Goal: Task Accomplishment & Management: Use online tool/utility

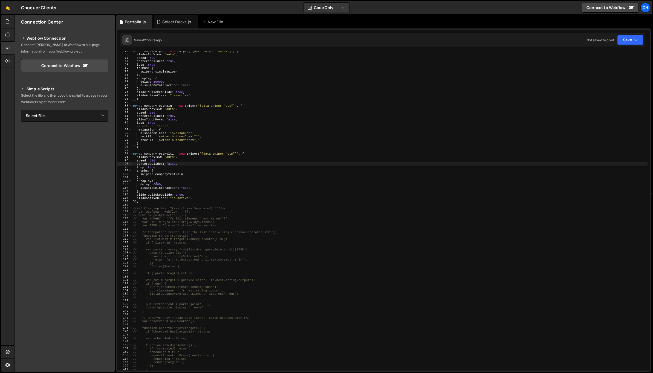
scroll to position [218, 0]
click at [163, 198] on div "const multiSwiper = new Swiper ( '[data-swiper="multi"]' , { slidesPerView : "a…" at bounding box center [390, 212] width 516 height 326
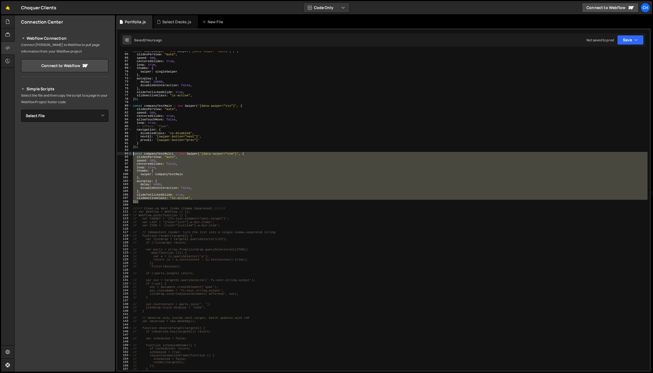
drag, startPoint x: 143, startPoint y: 202, endPoint x: 129, endPoint y: 154, distance: 50.3
click at [129, 154] on div "slideActiveClass: "is-active", 64 65 66 67 68 69 70 71 72 73 74 75 76 77 78 79 …" at bounding box center [383, 210] width 533 height 319
click at [142, 200] on div "const multiSwiper = new Swiper ( '[data-swiper="multi"]' , { slidesPerView : "a…" at bounding box center [390, 210] width 516 height 319
type textarea "});"
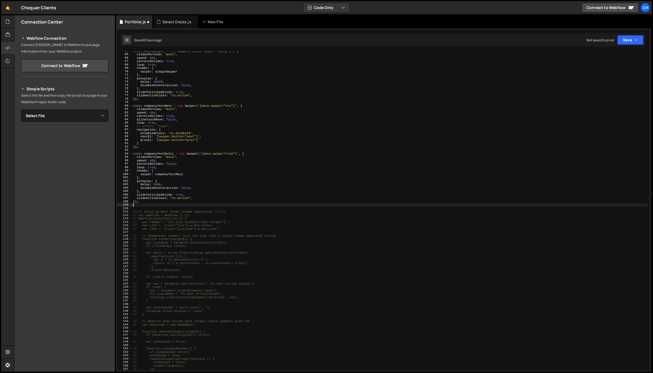
scroll to position [0, 0]
paste textarea "});"
click at [160, 210] on div "const multiSwiper = new Swiper ( '[data-swiper="multi"]' , { slidesPerView : "a…" at bounding box center [390, 212] width 516 height 326
type textarea "slidesPerView: "auto","
click at [160, 210] on div "const multiSwiper = new Swiper ( '[data-swiper="multi"]' , { slidesPerView : "a…" at bounding box center [390, 212] width 516 height 326
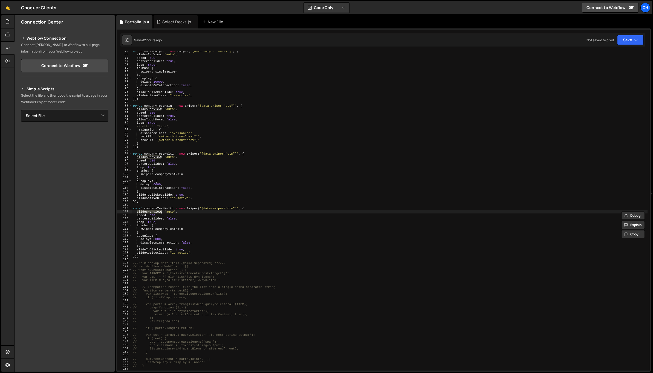
click at [161, 205] on div "const multiSwiper = new Swiper ( '[data-swiper="multi"]' , { slidesPerView : "a…" at bounding box center [390, 212] width 516 height 326
click at [161, 207] on div "const multiSwiper = new Swiper ( '[data-swiper="multi"]' , { slidesPerView : "a…" at bounding box center [390, 212] width 516 height 326
click at [213, 207] on div "const multiSwiper = new Swiper ( '[data-swiper="multi"]' , { slidesPerView : "a…" at bounding box center [390, 212] width 516 height 326
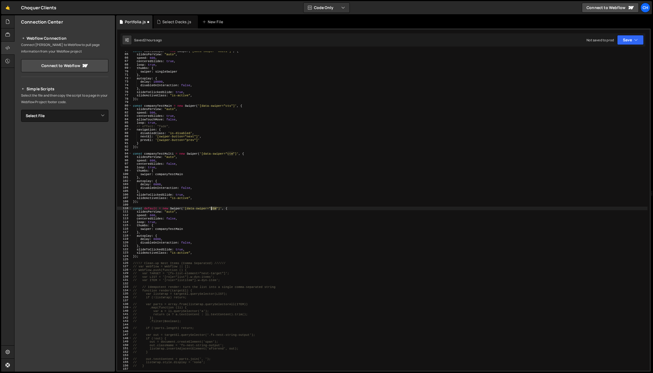
click at [213, 207] on div "const multiSwiper = new Swiper ( '[data-swiper="multi"]' , { slidesPerView : "a…" at bounding box center [390, 212] width 516 height 326
click at [157, 208] on div "const multiSwiper = new Swiper ( '[data-swiper="multi"]' , { slidesPerView : "a…" at bounding box center [390, 212] width 516 height 326
click at [174, 215] on div "const multiSwiper = new Swiper ( '[data-swiper="multi"]' , { slidesPerView : "a…" at bounding box center [390, 212] width 516 height 326
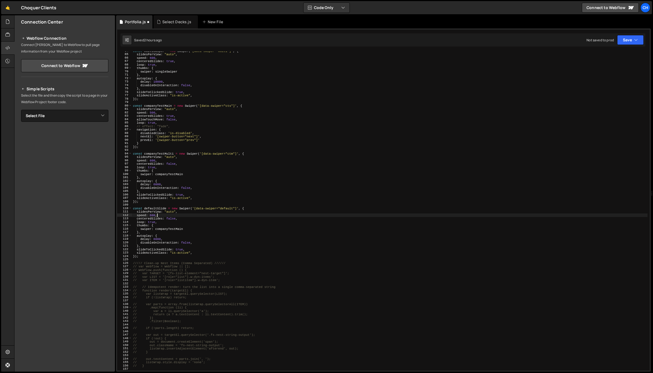
scroll to position [0, 2]
click at [222, 208] on div "const multiSwiper = new Swiper ( '[data-swiper="multi"]' , { slidesPerView : "a…" at bounding box center [390, 212] width 516 height 326
click at [236, 202] on div "const multiSwiper = new Swiper ( '[data-swiper="multi"]' , { slidesPerView : "a…" at bounding box center [390, 212] width 516 height 326
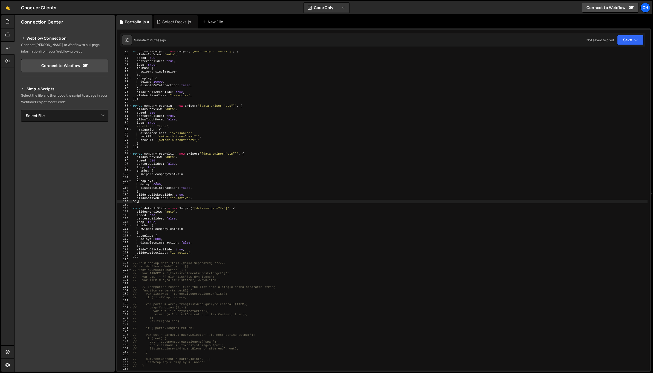
scroll to position [0, 0]
click at [164, 212] on div "const multiSwiper = new Swiper ( '[data-swiper="multi"]' , { slidesPerView : "a…" at bounding box center [390, 212] width 516 height 326
click at [156, 207] on div "const multiSwiper = new Swiper ( '[data-swiper="multi"]' , { slidesPerView : "a…" at bounding box center [390, 212] width 516 height 326
click at [156, 208] on div "const multiSwiper = new Swiper ( '[data-swiper="multi"]' , { slidesPerView : "a…" at bounding box center [390, 210] width 516 height 319
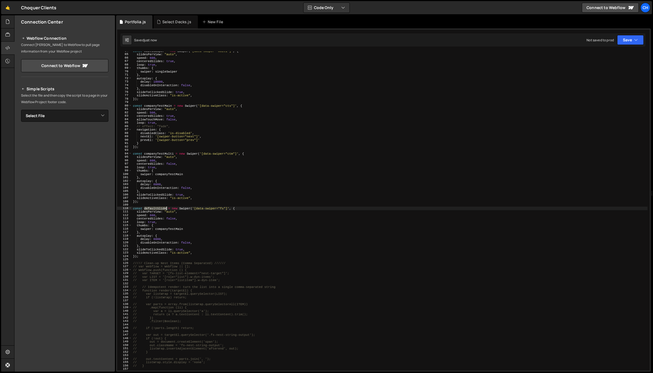
click at [156, 208] on div "const multiSwiper = new Swiper ( '[data-swiper="multi"]' , { slidesPerView : "a…" at bounding box center [390, 212] width 516 height 326
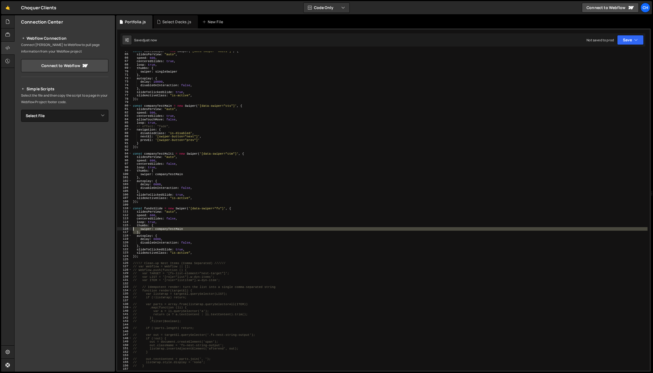
drag, startPoint x: 143, startPoint y: 232, endPoint x: 125, endPoint y: 227, distance: 18.6
click at [125, 227] on div "const fundsSlide = new Swiper('[data-swiper="fs"]', { 64 65 66 67 68 69 70 71 7…" at bounding box center [383, 210] width 533 height 319
click at [125, 227] on div "116" at bounding box center [124, 229] width 15 height 4
click at [144, 229] on div "const multiSwiper = new Swiper ( '[data-swiper="multi"]' , { slidesPerView : "a…" at bounding box center [390, 210] width 516 height 319
drag, startPoint x: 144, startPoint y: 233, endPoint x: 126, endPoint y: 225, distance: 19.5
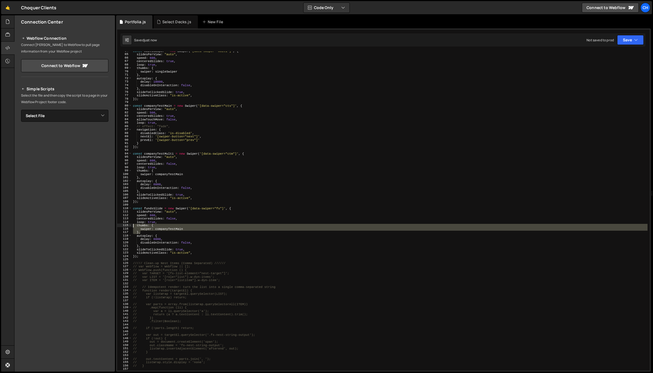
click at [126, 225] on div "swiper: companyTestMain 64 65 66 67 68 69 70 71 72 73 74 75 76 77 78 79 80 81 8…" at bounding box center [383, 210] width 533 height 319
type textarea "thumbs: { swiper: companyTestMain"
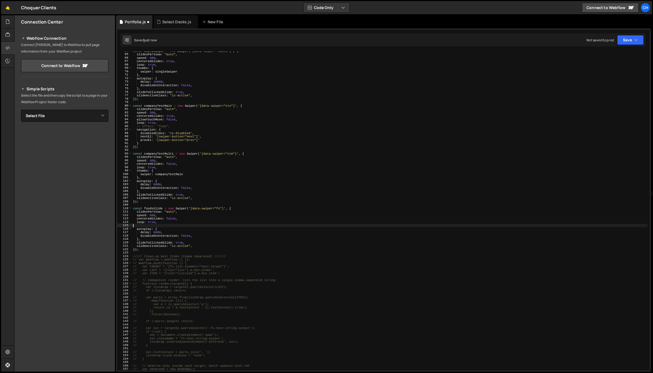
scroll to position [0, 0]
click at [158, 237] on div "const multiSwiper = new Swiper ( '[data-swiper="multi"]' , { slidesPerView : "a…" at bounding box center [390, 212] width 516 height 326
click at [154, 208] on div "const multiSwiper = new Swiper ( '[data-swiper="multi"]' , { slidesPerView : "a…" at bounding box center [390, 212] width 516 height 326
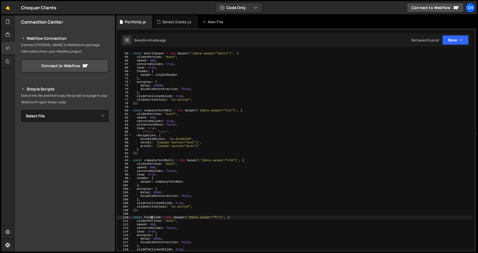
scroll to position [245, 0]
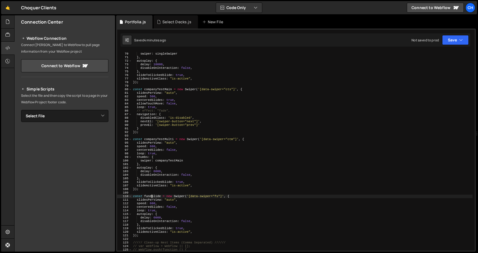
click at [216, 196] on div "thumbs : { swiper : singleSwiper } , autoplay : { delay : 10000 , disableOnInte…" at bounding box center [302, 151] width 340 height 206
click at [212, 205] on div "thumbs : { swiper : singleSwiper } , autoplay : { delay : 10000 , disableOnInte…" at bounding box center [302, 151] width 340 height 206
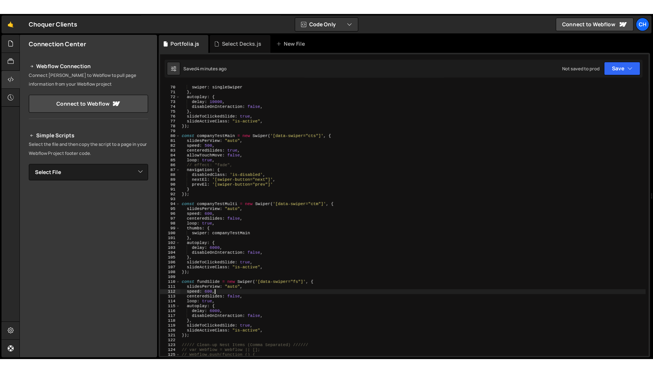
scroll to position [273, 0]
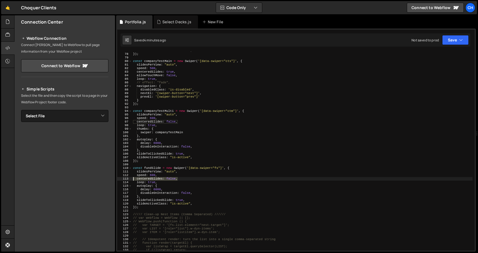
drag, startPoint x: 184, startPoint y: 178, endPoint x: 126, endPoint y: 178, distance: 58.0
click at [126, 178] on div "speed: 600, 77 78 79 80 81 82 83 84 85 86 87 88 89 90 91 92 93 94 95 96 97 98 9…" at bounding box center [295, 150] width 357 height 199
type textarea "centeredSlides: false,"
drag, startPoint x: 186, startPoint y: 196, endPoint x: 123, endPoint y: 196, distance: 63.5
click at [123, 196] on div "speed: 600, 77 78 79 80 81 82 83 84 85 86 87 88 89 90 91 92 93 94 95 96 97 98 9…" at bounding box center [295, 150] width 357 height 199
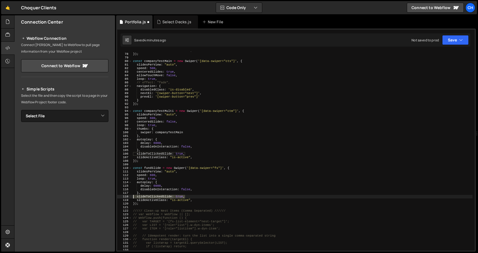
type textarea "slideToClickedSlide: true,"
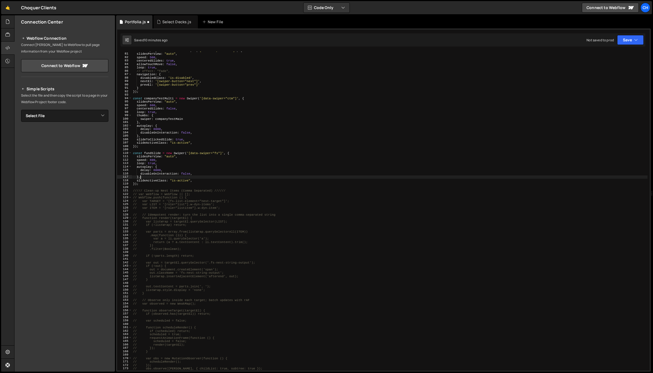
click at [183, 180] on div "const companyTestMain = new Swiper ( '[data-swiper="cts"]' , { slidesPerView : …" at bounding box center [390, 212] width 516 height 326
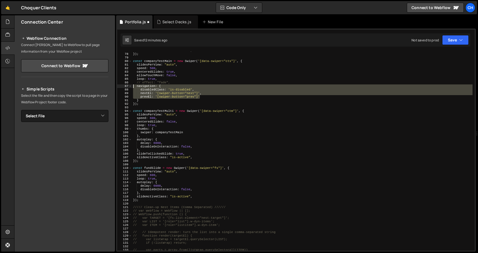
drag, startPoint x: 212, startPoint y: 97, endPoint x: 127, endPoint y: 87, distance: 85.5
click at [127, 87] on div "slideActiveClass: "is-active", 77 78 79 80 81 82 83 84 85 86 87 88 89 90 91 92 …" at bounding box center [295, 150] width 357 height 199
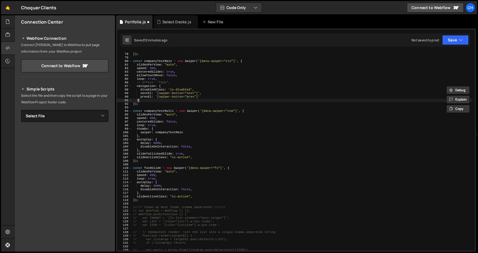
click at [144, 99] on div "slideActiveClass : "is-active" , }) ; const companyTestMain = new Swiper ( '[da…" at bounding box center [302, 152] width 340 height 206
click at [168, 86] on div "slideActiveClass : "is-active" , }) ; const companyTestMain = new Swiper ( '[da…" at bounding box center [302, 152] width 340 height 206
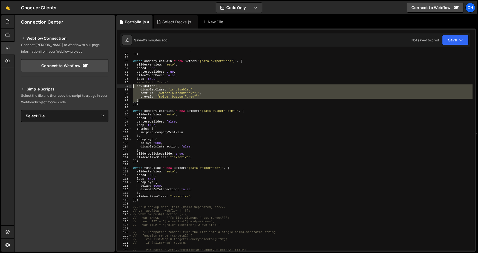
drag, startPoint x: 141, startPoint y: 100, endPoint x: 131, endPoint y: 87, distance: 16.9
click at [131, 87] on div "navigation: { 77 78 79 80 81 82 83 84 85 86 87 88 89 90 91 92 93 94 95 96 97 98…" at bounding box center [295, 150] width 357 height 199
click at [183, 199] on div "slideActiveClass : "is-active" , }) ; const companyTestMain = new Swiper ( '[da…" at bounding box center [302, 152] width 340 height 206
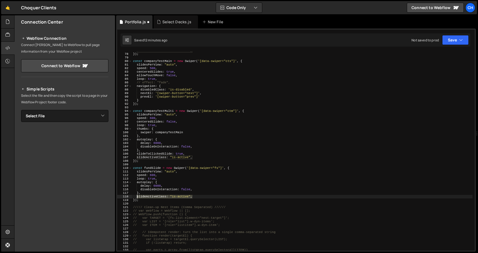
drag, startPoint x: 199, startPoint y: 196, endPoint x: 136, endPoint y: 195, distance: 63.0
click at [136, 195] on div "slideActiveClass : "is-active" , }) ; const companyTestMain = new Swiper ( '[da…" at bounding box center [302, 152] width 340 height 206
paste textarea "}"
drag, startPoint x: 159, startPoint y: 204, endPoint x: 183, endPoint y: 202, distance: 23.6
click at [183, 202] on div "slideActiveClass : "is-active" , }) ; const companyTestMain = new Swiper ( '[da…" at bounding box center [302, 152] width 340 height 206
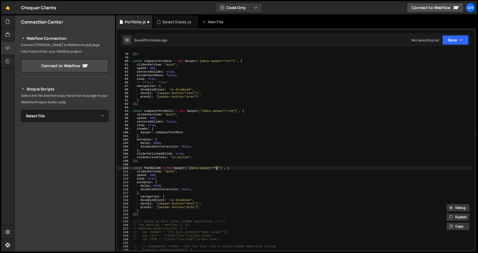
click at [217, 168] on div "slideActiveClass : "is-active" , }) ; const companyTestMain = new Swiper ( '[da…" at bounding box center [302, 152] width 340 height 206
click at [218, 168] on div "slideActiveClass : "is-active" , }) ; const companyTestMain = new Swiper ( '[da…" at bounding box center [302, 152] width 340 height 206
click at [191, 176] on div "slideActiveClass : "is-active" , }) ; const companyTestMain = new Swiper ( '[da…" at bounding box center [302, 152] width 340 height 206
click at [209, 195] on div "slideActiveClass : "is-active" , }) ; const companyTestMain = new Swiper ( '[da…" at bounding box center [302, 152] width 340 height 206
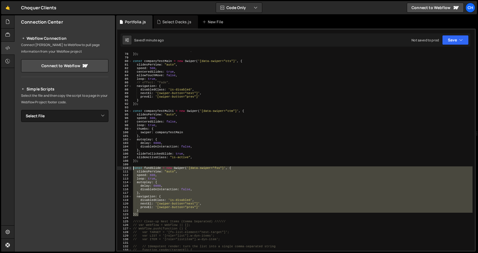
drag, startPoint x: 142, startPoint y: 213, endPoint x: 129, endPoint y: 166, distance: 48.5
click at [129, 166] on div "navigation: { 77 78 79 80 81 82 83 84 85 86 87 88 89 90 91 92 93 94 95 96 97 98…" at bounding box center [295, 150] width 357 height 199
type textarea "const fundSlide = new Swiper('[data-swiper="fss"]', { slidesPerView: "auto","
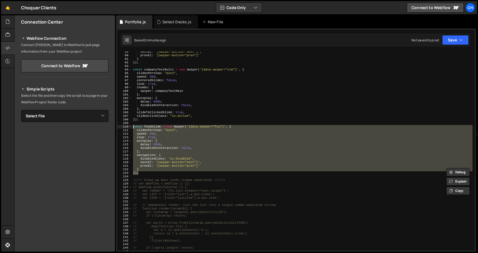
scroll to position [314, 0]
paste textarea
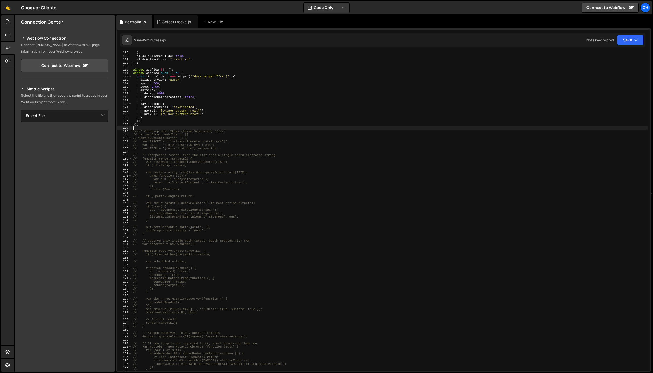
scroll to position [284, 0]
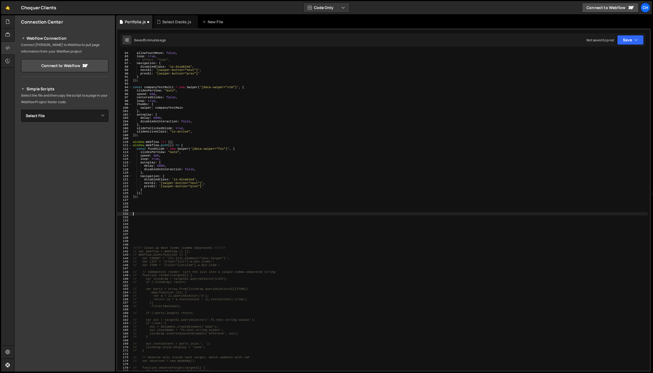
paste textarea "]);"
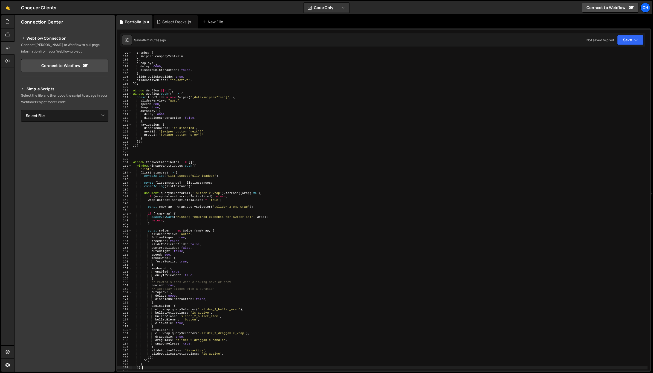
scroll to position [336, 0]
click at [186, 219] on div "thumbs : { swiper : companyTestMain } , autoplay : { delay : 6000 , disableOnIn…" at bounding box center [390, 213] width 516 height 326
click at [180, 221] on div "thumbs : { swiper : companyTestMain } , autoplay : { delay : 6000 , disableOnIn…" at bounding box center [390, 213] width 516 height 326
click at [236, 192] on div "thumbs : { swiper : companyTestMain } , autoplay : { delay : 6000 , disableOnIn…" at bounding box center [390, 213] width 516 height 326
click at [264, 193] on div "thumbs : { swiper : companyTestMain } , autoplay : { delay : 6000 , disableOnIn…" at bounding box center [390, 213] width 516 height 326
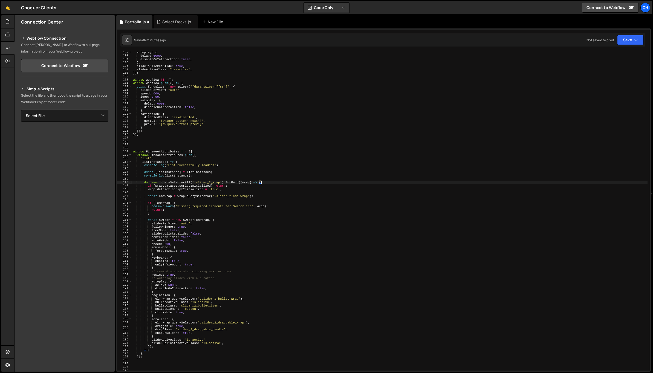
scroll to position [346, 0]
click at [160, 345] on div "autoplay : { delay : 6000 , disableOnInteraction : false , } , slideToClickedSl…" at bounding box center [390, 214] width 516 height 326
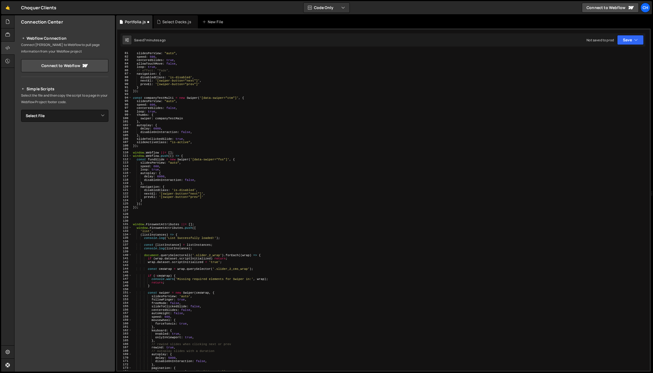
scroll to position [244, 0]
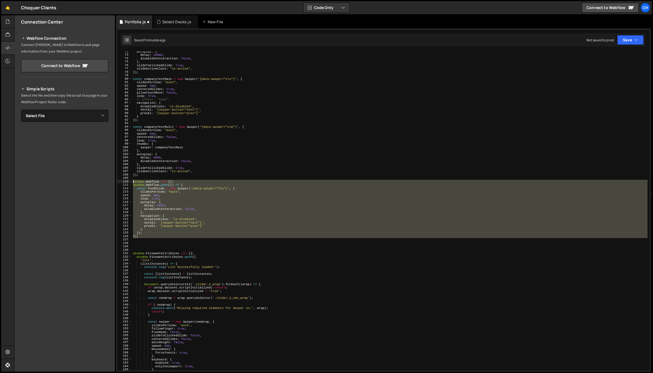
drag, startPoint x: 138, startPoint y: 239, endPoint x: 129, endPoint y: 181, distance: 58.7
click at [129, 181] on div "}); 72 73 74 75 76 77 78 79 80 81 82 83 84 85 86 87 88 89 90 91 92 93 94 95 96 …" at bounding box center [383, 210] width 533 height 319
click at [148, 192] on div "autoplay : { delay : 10000 , disableOnInteraction : false , } , slideToClickedS…" at bounding box center [390, 210] width 516 height 319
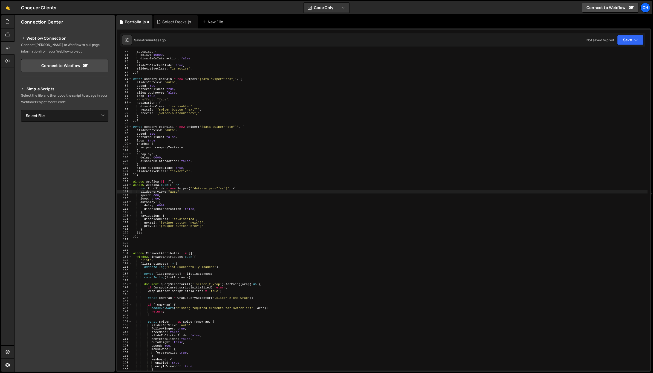
click at [190, 184] on div "autoplay : { delay : 10000 , disableOnInteraction : false , } , slideToClickedS…" at bounding box center [390, 213] width 516 height 326
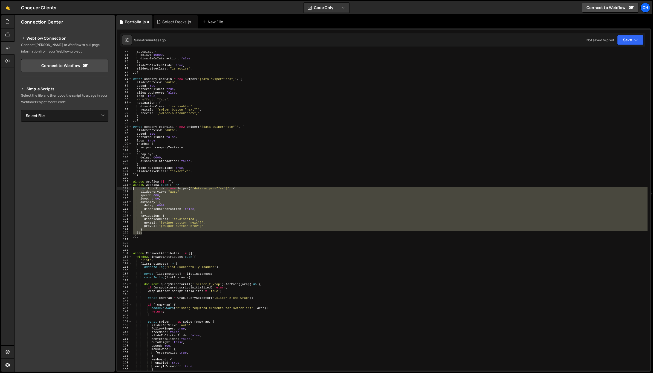
drag, startPoint x: 145, startPoint y: 234, endPoint x: 134, endPoint y: 189, distance: 46.2
click at [134, 189] on div "autoplay : { delay : 10000 , disableOnInteraction : false , } , slideToClickedS…" at bounding box center [390, 213] width 516 height 326
type textarea "const fundSlide = new Swiper('[data-swiper="fss"]', { slidesPerView: "auto","
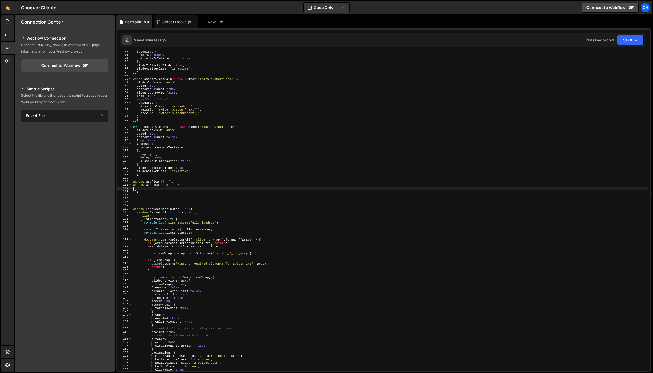
drag, startPoint x: 142, startPoint y: 198, endPoint x: 142, endPoint y: 195, distance: 3.1
click at [142, 195] on div "autoplay : { delay : 10000 , disableOnInteraction : false , } , slideToClickedS…" at bounding box center [390, 213] width 516 height 326
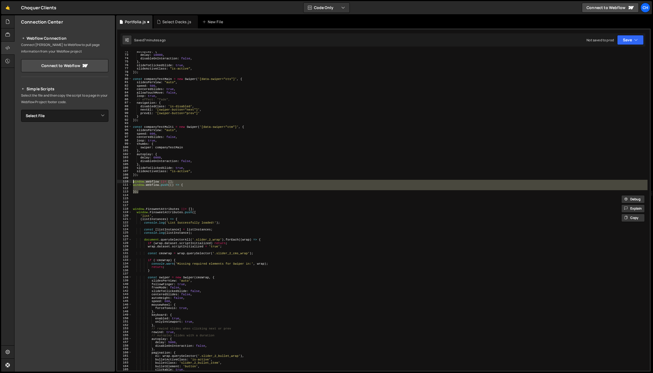
drag, startPoint x: 143, startPoint y: 192, endPoint x: 128, endPoint y: 181, distance: 19.0
click at [128, 181] on div "72 73 74 75 76 77 78 79 80 81 82 83 84 85 86 87 88 89 90 91 92 93 94 95 96 97 9…" at bounding box center [383, 210] width 533 height 319
type textarea "window.Webflow ||= []; window.Webflow.push(() => {"
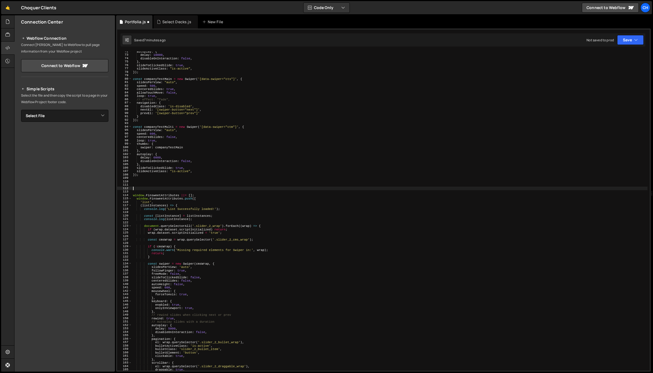
type textarea "\"
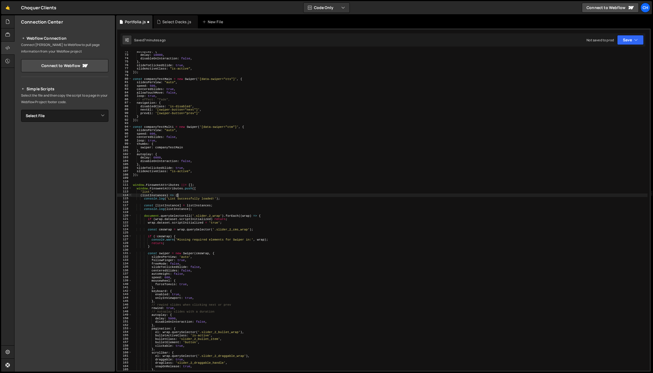
click at [188, 196] on div "autoplay : { delay : 10000 , disableOnInteraction : false , } , slideToClickedS…" at bounding box center [390, 213] width 516 height 326
click at [211, 206] on div "autoplay : { delay : 10000 , disableOnInteraction : false , } , slideToClickedS…" at bounding box center [390, 213] width 516 height 326
click at [209, 210] on div "autoplay : { delay : 10000 , disableOnInteraction : false , } , slideToClickedS…" at bounding box center [390, 213] width 516 height 326
click at [201, 210] on div "autoplay : { delay : 10000 , disableOnInteraction : false , } , slideToClickedS…" at bounding box center [390, 213] width 516 height 326
click at [269, 216] on div "autoplay : { delay : 10000 , disableOnInteraction : false , } , slideToClickedS…" at bounding box center [390, 213] width 516 height 326
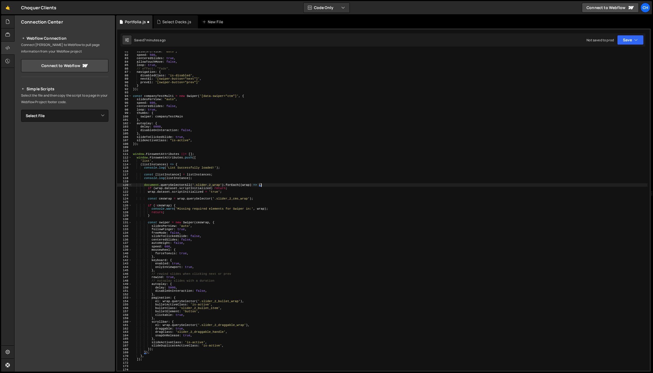
scroll to position [299, 0]
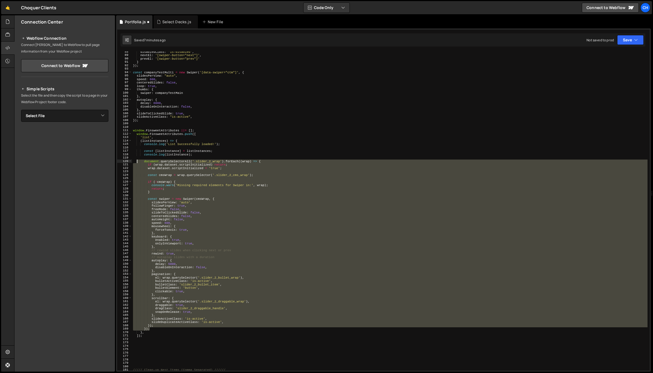
drag, startPoint x: 153, startPoint y: 330, endPoint x: 135, endPoint y: 160, distance: 170.6
click at [135, 160] on div "disabledClass : 'is-disabled' , nextEl : '[swiper-button="next"]' , prevEl : '[…" at bounding box center [390, 213] width 516 height 326
type textarea "document.querySelectorAll('.slider_2_wrap').forEach((wrap) => { if (wrap.datase…"
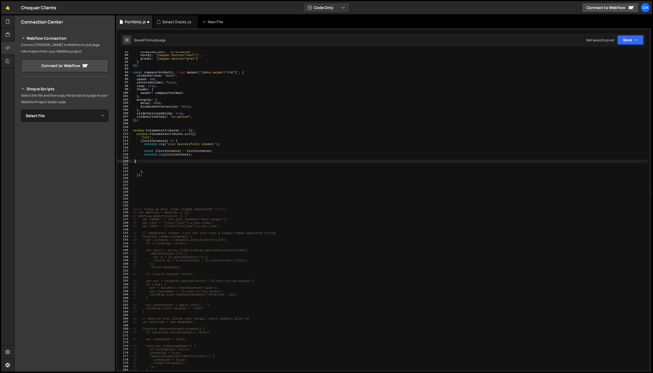
paste textarea "});"
type textarea "});"
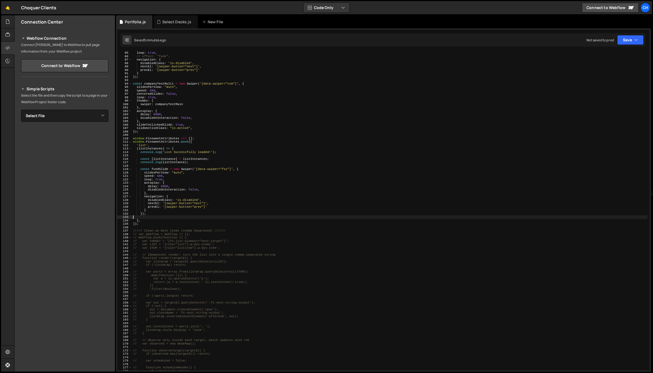
scroll to position [235, 0]
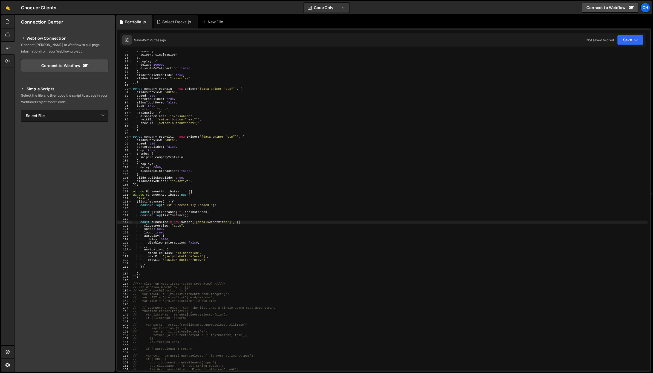
click at [238, 222] on div "thumbs : { swiper : singleSwiper } , autoplay : { delay : 10000 , disableOnInte…" at bounding box center [390, 213] width 516 height 326
click at [246, 222] on div "thumbs : { swiper : singleSwiper } , autoplay : { delay : 10000 , disableOnInte…" at bounding box center [390, 213] width 516 height 326
drag, startPoint x: 227, startPoint y: 221, endPoint x: 233, endPoint y: 222, distance: 6.1
click at [227, 221] on div "thumbs : { swiper : singleSwiper } , autoplay : { delay : 10000 , disableOnInte…" at bounding box center [390, 213] width 516 height 326
click at [170, 247] on div "thumbs : { swiper : singleSwiper } , autoplay : { delay : 10000 , disableOnInte…" at bounding box center [390, 213] width 516 height 326
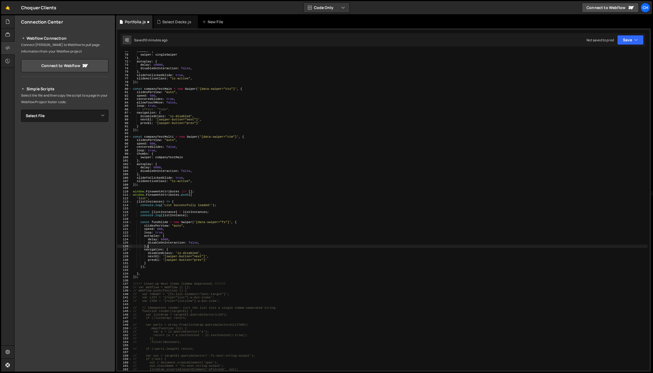
click at [238, 223] on div "thumbs : { swiper : singleSwiper } , autoplay : { delay : 10000 , disableOnInte…" at bounding box center [390, 213] width 516 height 326
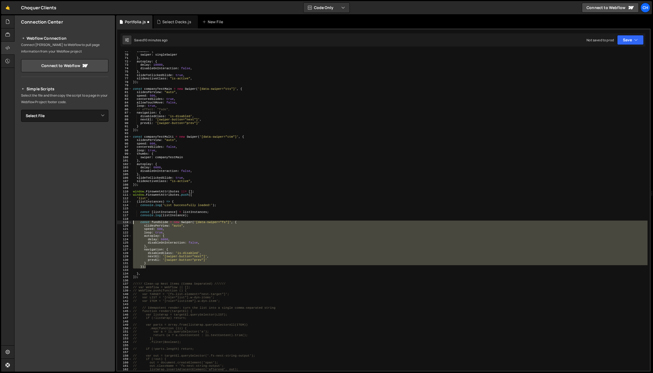
drag, startPoint x: 152, startPoint y: 265, endPoint x: 131, endPoint y: 224, distance: 46.4
click at [131, 224] on div "const fundSlide = new Swiper('[data-swiper="fs"]', { 69 70 71 72 73 74 75 76 77…" at bounding box center [383, 210] width 533 height 319
type textarea "const fundSlide = new Swiper('[data-swiper="fs"]', { slidesPerView: "auto","
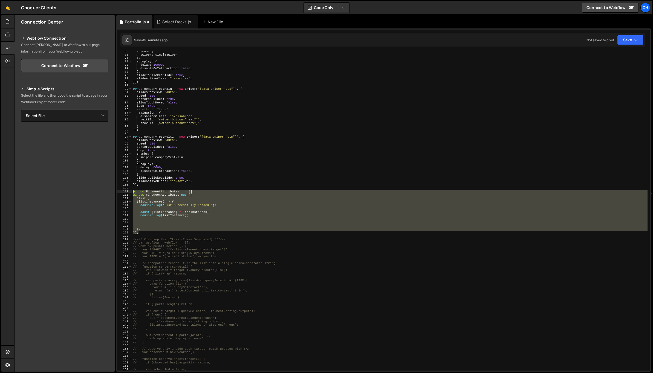
drag, startPoint x: 146, startPoint y: 233, endPoint x: 125, endPoint y: 191, distance: 47.5
click at [125, 191] on div "69 70 71 72 73 74 75 76 77 78 79 80 81 82 83 84 85 86 87 88 89 90 91 92 93 94 9…" at bounding box center [383, 210] width 533 height 319
paste textarea "});"
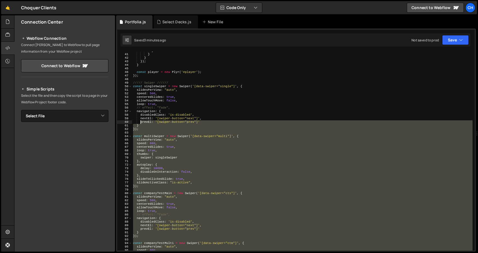
scroll to position [122, 0]
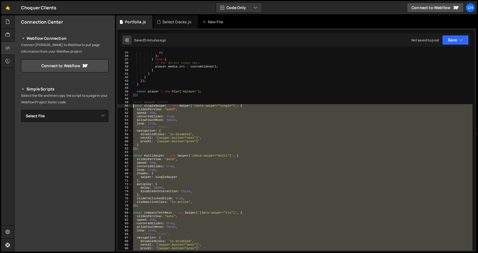
drag, startPoint x: 145, startPoint y: 154, endPoint x: 127, endPoint y: 105, distance: 52.2
click at [127, 105] on div "}); 35 36 37 38 39 40 41 42 43 44 45 46 47 48 49 50 51 52 53 54 55 56 57 58 59 …" at bounding box center [295, 150] width 357 height 199
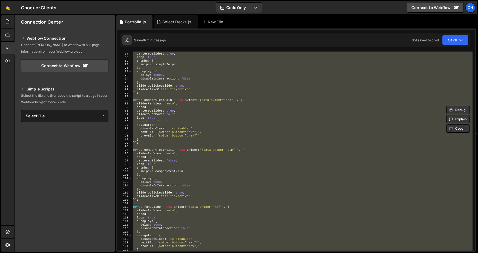
scroll to position [297, 0]
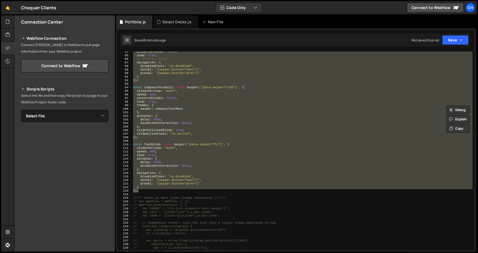
click at [218, 175] on div "allowTouchMove : false , loop : true , // effect: "fade", navigation : { disabl…" at bounding box center [302, 150] width 340 height 199
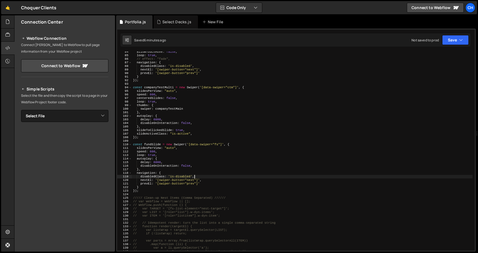
click at [147, 192] on div "allowTouchMove : false , loop : true , // effect: "fade", navigation : { disabl…" at bounding box center [302, 153] width 340 height 206
type textarea "});"
paste textarea "},"
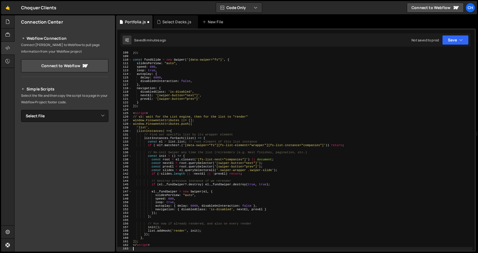
scroll to position [381, 0]
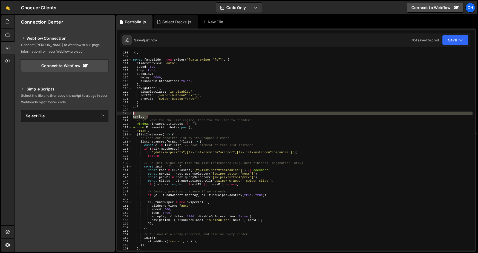
drag, startPoint x: 154, startPoint y: 116, endPoint x: 124, endPoint y: 114, distance: 30.2
click at [124, 114] on div "}, 108 109 110 111 112 113 114 115 116 117 118 119 120 121 122 123 124 125 126 …" at bounding box center [295, 150] width 357 height 199
type textarea "< script >"
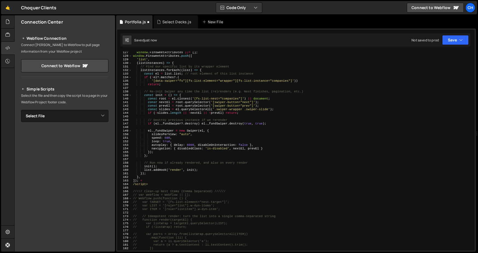
scroll to position [449, 0]
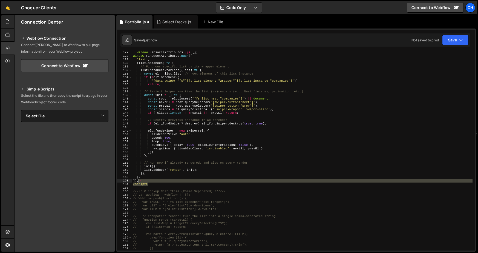
click at [139, 182] on div "window . FinsweetAttributes ||= [ ] ; window . FinsweetAttributes . push ([ 'li…" at bounding box center [302, 154] width 340 height 206
type textarea "]);"
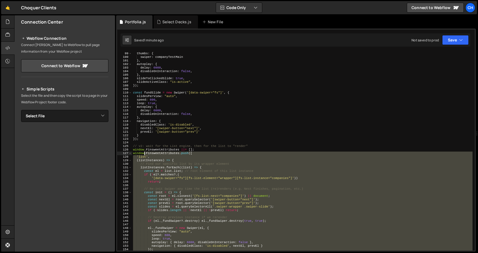
scroll to position [319, 0]
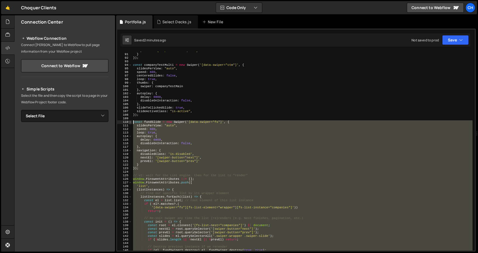
drag, startPoint x: 141, startPoint y: 179, endPoint x: 131, endPoint y: 123, distance: 57.5
click at [131, 123] on div "90 91 92 93 94 95 96 97 98 99 100 101 102 103 104 105 106 107 108 109 110 111 1…" at bounding box center [295, 150] width 357 height 199
type textarea "const fundSlide = new Swiper('[data-swiper="fs"]', { slidesPerView: "auto","
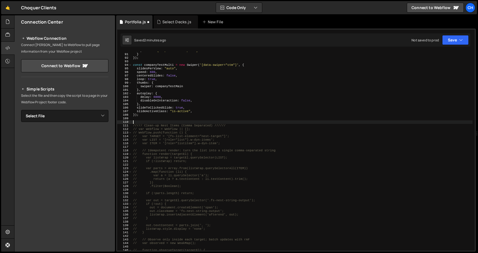
paste textarea "})(); <"
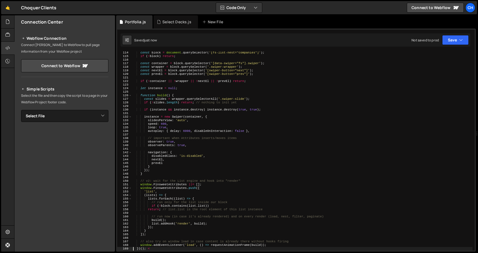
scroll to position [435, 0]
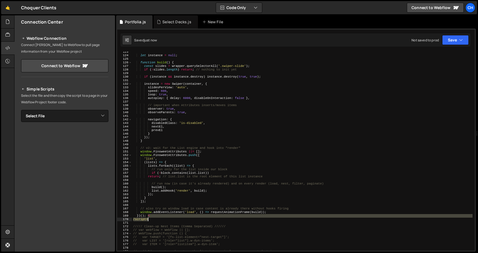
drag, startPoint x: 147, startPoint y: 215, endPoint x: 153, endPoint y: 220, distance: 8.3
click at [153, 220] on div "let instance = null ; function build ( ) { const slides = wrapper . querySelect…" at bounding box center [302, 153] width 340 height 206
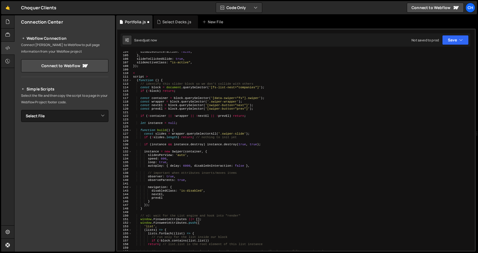
scroll to position [340, 0]
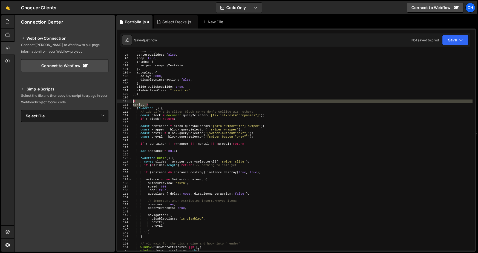
drag, startPoint x: 143, startPoint y: 103, endPoint x: 123, endPoint y: 99, distance: 21.2
click at [123, 99] on div "})(); 96 97 98 99 100 101 102 103 104 105 106 107 108 109 110 111 112 113 114 1…" at bounding box center [295, 150] width 357 height 199
type textarea "<"
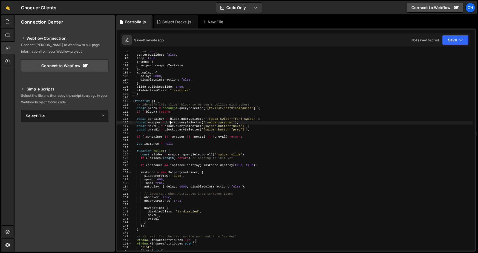
click at [170, 124] on div "speed : 600 , centeredSlides : false , loop : true , thumbs : { swiper : compan…" at bounding box center [302, 153] width 340 height 206
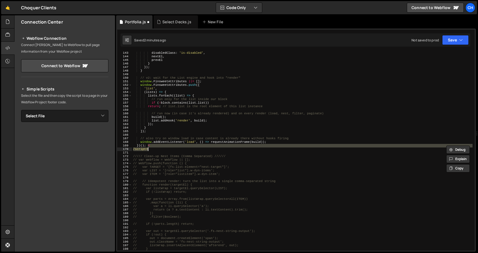
type textarea "});"
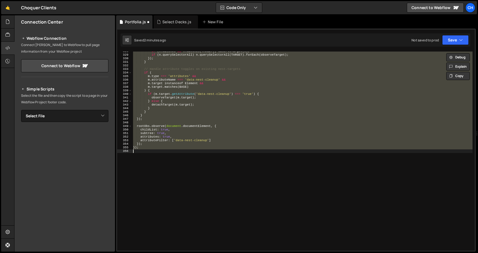
scroll to position [288, 0]
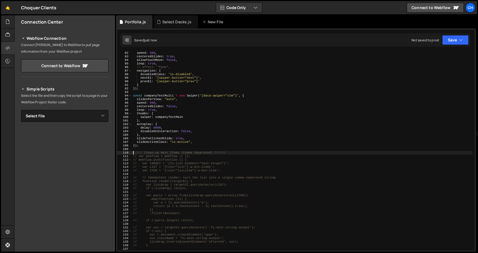
click at [164, 144] on div "speed : 500 , centeredSlides : true , allowTouchMove : false , loop : true , //…" at bounding box center [302, 154] width 340 height 206
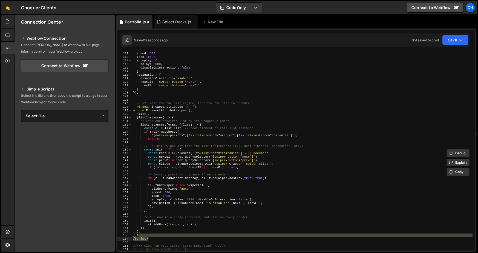
scroll to position [395, 0]
type textarea "el._fundSwiper = new Swiper(el, {"
type textarea "const nextEl = root.querySelector('[swiper-button="next"]');"
type textarea "window.FinsweetAttributes ||= [];"
type textarea "});"
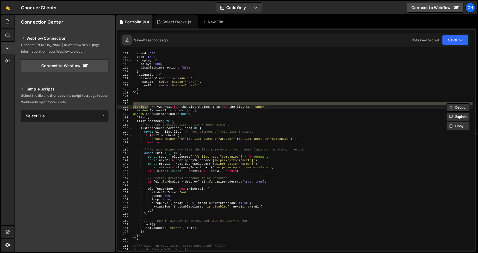
click at [135, 102] on div "slidesPerView : "auto" , speed : 600 , loop : true , autoplay : { delay : 6000 …" at bounding box center [302, 150] width 340 height 199
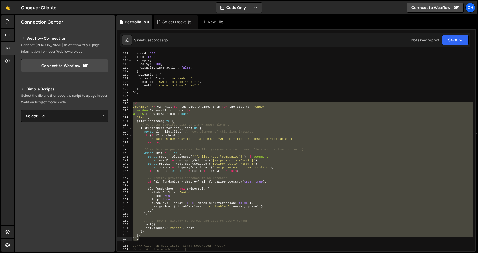
drag, startPoint x: 134, startPoint y: 104, endPoint x: 174, endPoint y: 240, distance: 142.0
click at [174, 240] on div "slidesPerView : "auto" , speed : 600 , loop : true , autoplay : { delay : 6000 …" at bounding box center [302, 151] width 340 height 206
type textarea "}, ]);"
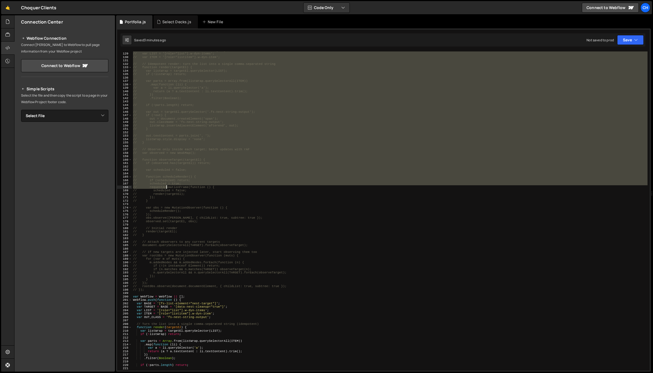
scroll to position [458, 0]
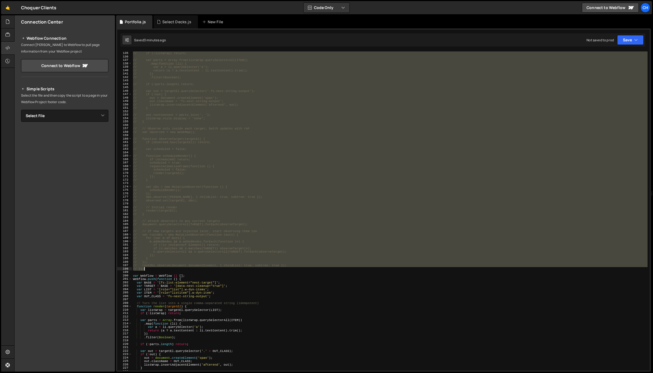
drag, startPoint x: 134, startPoint y: 152, endPoint x: 154, endPoint y: 269, distance: 118.3
click at [154, 269] on div "// var listWrap = targetEl.querySelector(LIST); // if (!listWrap) return; // va…" at bounding box center [390, 211] width 516 height 326
type textarea "// rootObs.observe(document.documentElement, { childList: true, subtree: true }…"
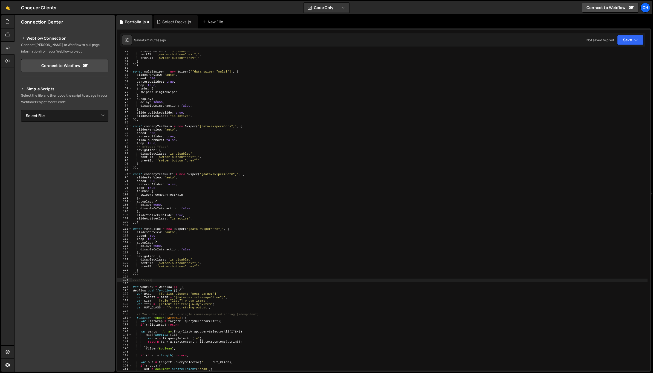
scroll to position [0, 1]
click at [143, 224] on div "disabledClass : 'is-disabled' , nextEl : '[swiper-button="next"]' , prevEl : '[…" at bounding box center [390, 212] width 516 height 326
type textarea "});"
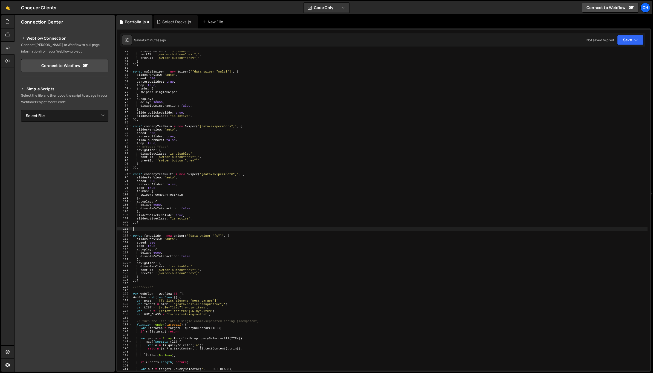
paste textarea "]);"
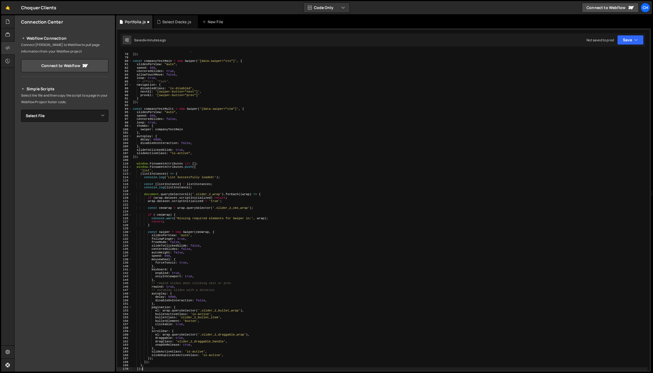
scroll to position [292, 0]
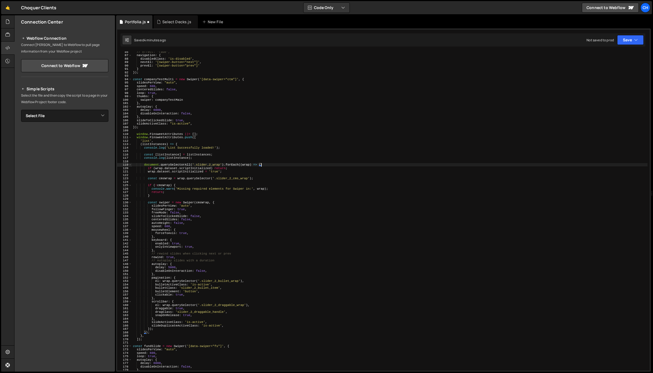
click at [264, 164] on div "// effect: "fade", navigation : { disabledClass : 'is-disabled' , nextEl : '[sw…" at bounding box center [390, 213] width 516 height 326
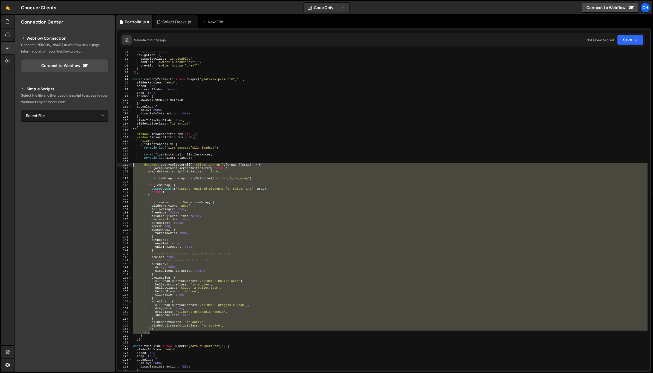
drag, startPoint x: 150, startPoint y: 333, endPoint x: 123, endPoint y: 164, distance: 170.9
click at [123, 164] on div "document.querySelectorAll('.slider_2_wrap').forEach((wrap) => { 86 87 88 89 90 …" at bounding box center [383, 210] width 533 height 319
type textarea "document.querySelectorAll('.slider_2_wrap').forEach((wrap) => { if (wrap.datase…"
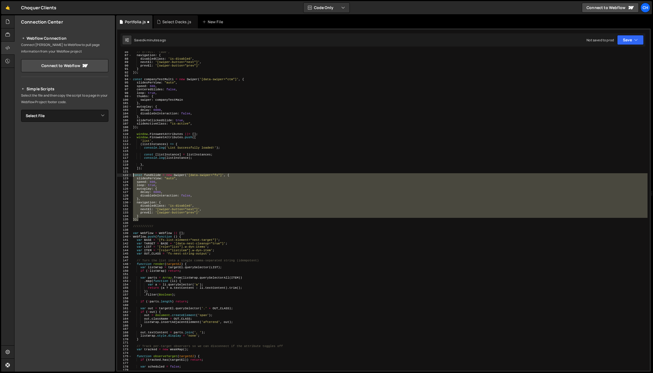
drag, startPoint x: 143, startPoint y: 218, endPoint x: 132, endPoint y: 176, distance: 43.6
click at [132, 176] on div "86 87 88 89 90 91 92 93 94 95 96 97 98 99 100 101 102 103 104 105 106 107 108 1…" at bounding box center [383, 210] width 533 height 319
type textarea "const fundSlide = new Swiper('[data-swiper="fs"]', { slidesPerView: "auto","
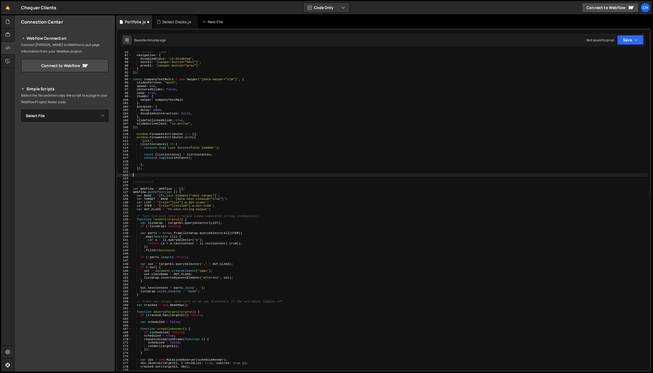
click at [202, 158] on div "// effect: "fade", navigation : { disabledClass : 'is-disabled' , nextEl : '[sw…" at bounding box center [390, 213] width 516 height 326
type textarea "console.log(listInstance);"
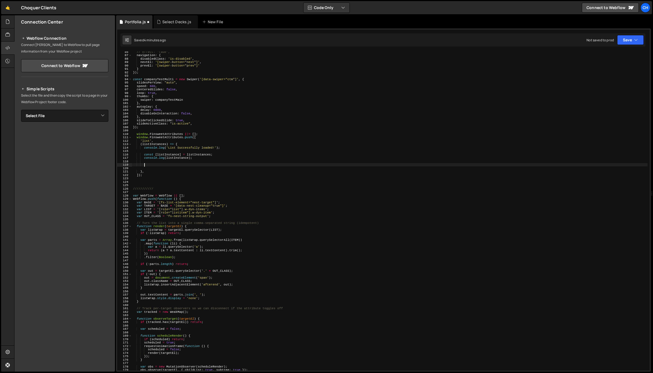
paste textarea "});"
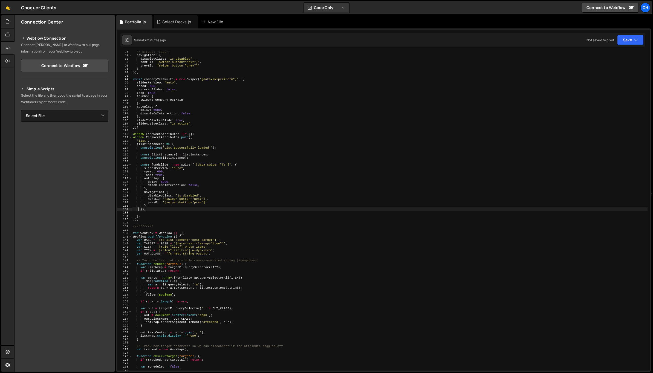
click at [239, 165] on div "// effect: "fade", navigation : { disabledClass : 'is-disabled' , nextEl : '[sw…" at bounding box center [390, 213] width 516 height 326
click at [150, 207] on div "// effect: "fade", navigation : { disabledClass : 'is-disabled' , nextEl : '[sw…" at bounding box center [390, 213] width 516 height 326
click at [150, 209] on div "// effect: "fade", navigation : { disabledClass : 'is-disabled' , nextEl : '[sw…" at bounding box center [390, 213] width 516 height 326
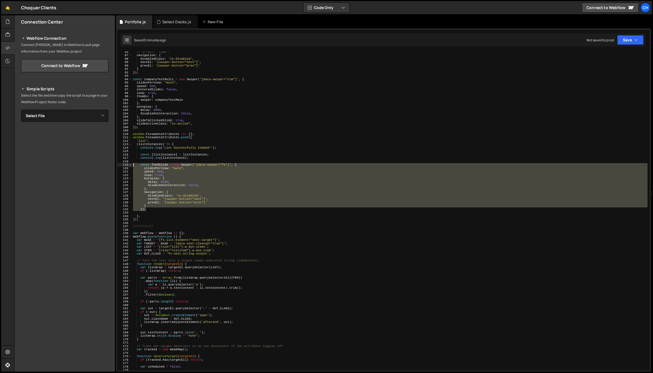
drag, startPoint x: 149, startPoint y: 203, endPoint x: 130, endPoint y: 164, distance: 43.0
click at [130, 164] on div "}); 86 87 88 89 90 91 92 93 94 95 96 97 98 99 100 101 102 103 104 105 106 107 1…" at bounding box center [383, 210] width 533 height 319
type textarea "const fundSlide = new Swiper('[data-swiper="fs"]', { slidesPerView: "auto","
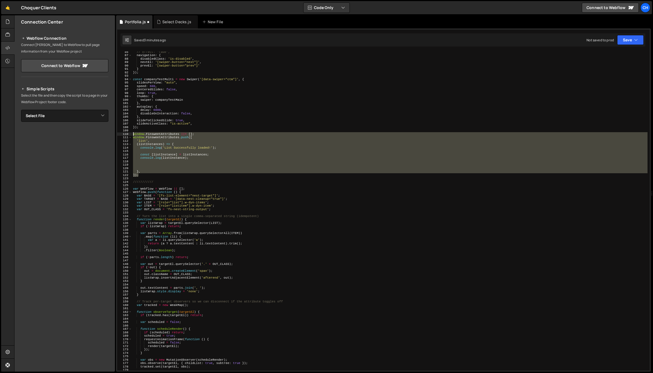
drag, startPoint x: 145, startPoint y: 176, endPoint x: 123, endPoint y: 133, distance: 48.4
click at [123, 133] on div "86 87 88 89 90 91 92 93 94 95 96 97 98 99 100 101 102 103 104 105 106 107 108 1…" at bounding box center [383, 210] width 533 height 319
paste textarea "});"
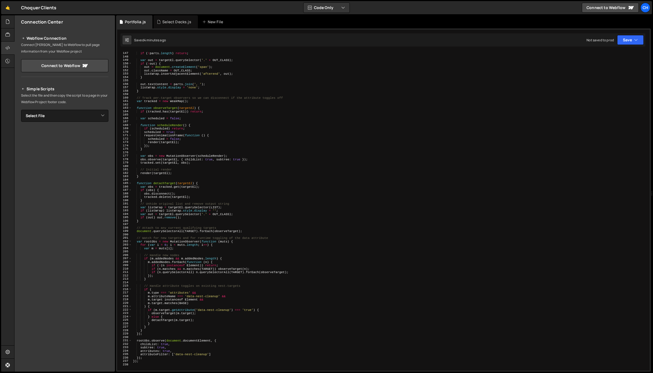
scroll to position [499, 0]
click at [161, 213] on div "if ( ! parts . length ) return ; var out = targetEl . querySelector ( '.' + OUT…" at bounding box center [390, 211] width 516 height 326
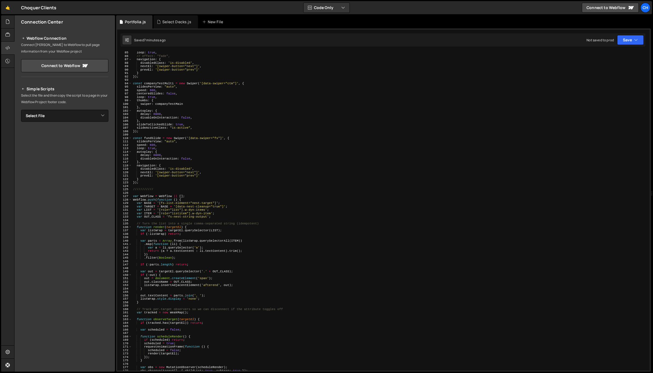
scroll to position [284, 0]
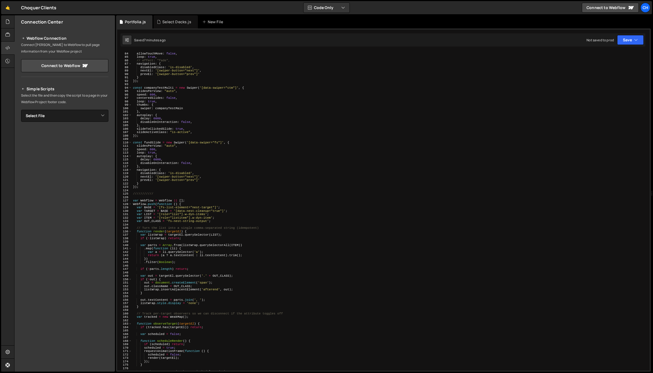
click at [210, 188] on div "centeredSlides : true , allowTouchMove : false , loop : true , // effect: "fade…" at bounding box center [390, 211] width 516 height 326
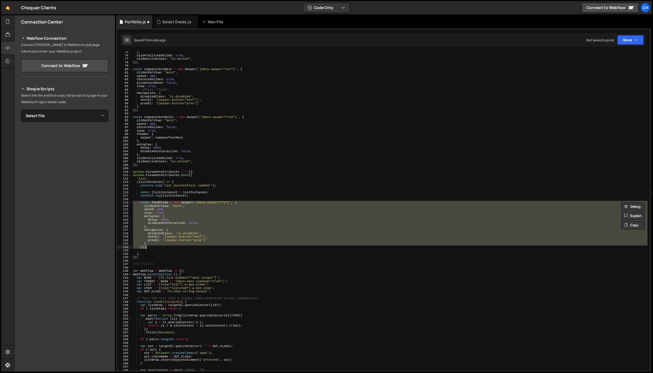
type textarea "});"
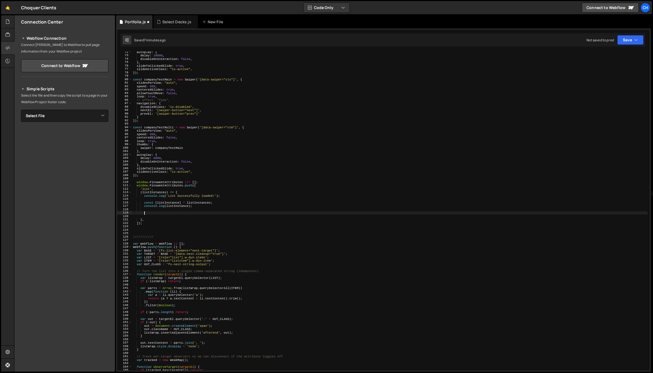
scroll to position [244, 0]
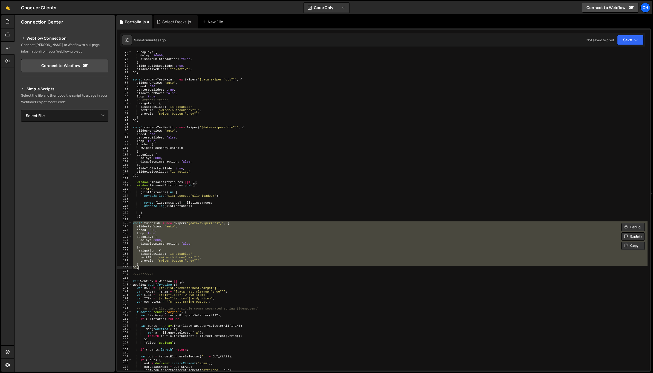
type textarea "}); });"
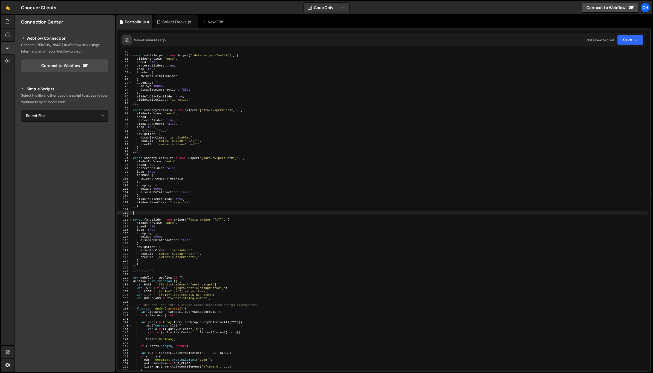
scroll to position [213, 0]
type textarea "});"
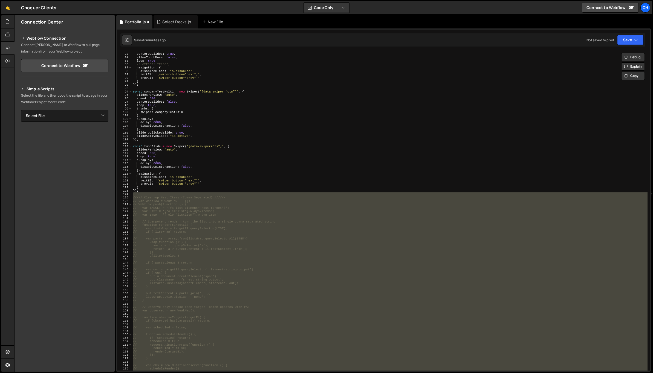
scroll to position [250, 0]
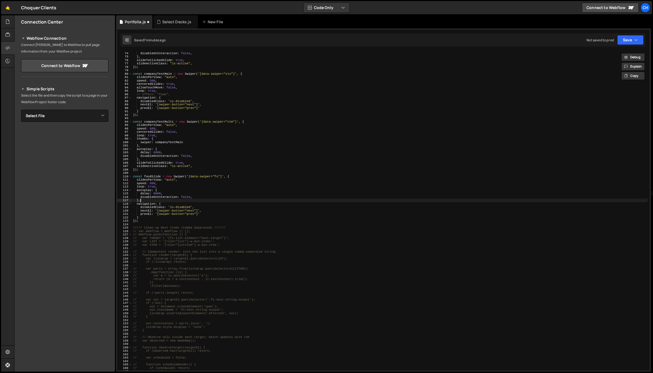
click at [205, 202] on div "delay : 10000 , disableOnInteraction : false , } , slideToClickedSlide : true ,…" at bounding box center [390, 211] width 516 height 326
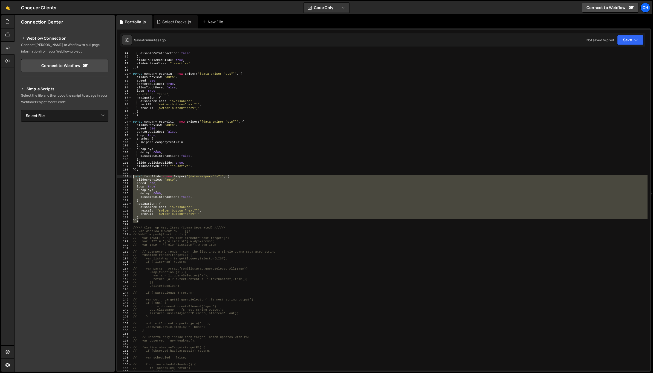
drag, startPoint x: 140, startPoint y: 214, endPoint x: 133, endPoint y: 176, distance: 38.3
click at [133, 176] on div "delay : 10000 , disableOnInteraction : false , } , slideToClickedSlide : true ,…" at bounding box center [390, 211] width 516 height 326
click at [160, 170] on div "delay : 10000 , disableOnInteraction : false , } , slideToClickedSlide : true ,…" at bounding box center [390, 211] width 516 height 326
type textarea "});"
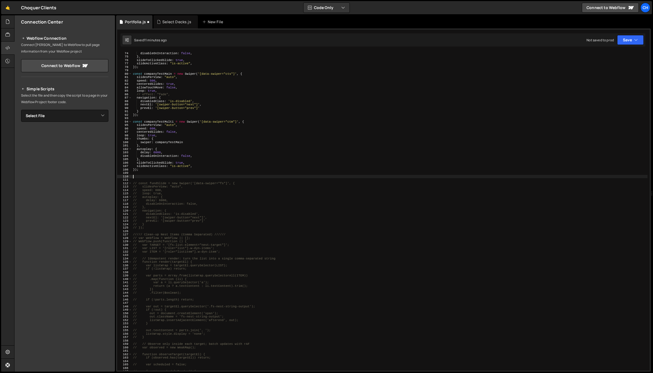
paste textarea "<script>"
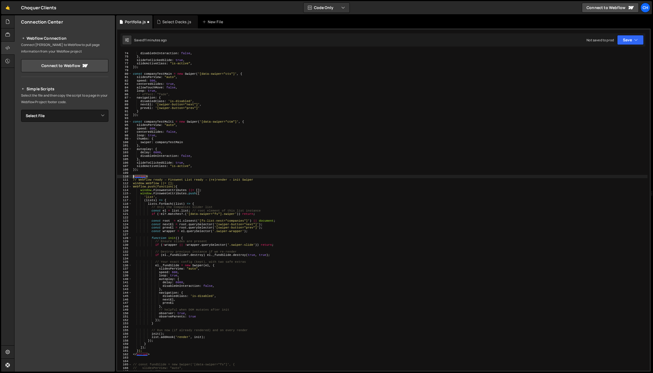
drag, startPoint x: 156, startPoint y: 176, endPoint x: 126, endPoint y: 176, distance: 29.8
click at [126, 176] on div "73 74 75 76 77 78 79 80 81 82 83 84 85 86 87 88 89 90 91 92 93 94 95 96 97 98 9…" at bounding box center [383, 210] width 533 height 319
type textarea "<script>"
drag, startPoint x: 158, startPoint y: 355, endPoint x: 126, endPoint y: 354, distance: 31.8
click at [126, 354] on div "73 74 75 76 77 78 79 80 81 82 83 84 85 86 87 88 89 90 91 92 93 94 95 96 97 98 9…" at bounding box center [383, 210] width 533 height 319
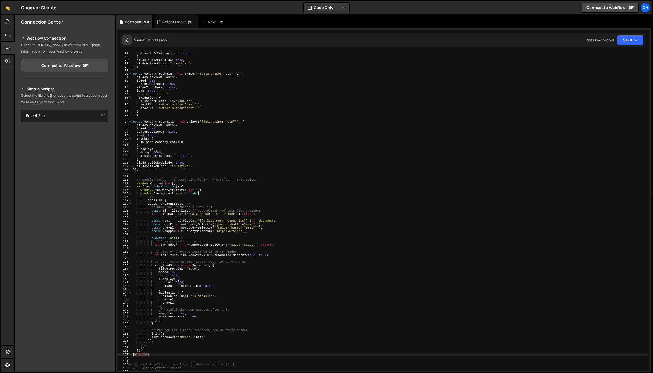
type textarea "</script>"
click at [183, 349] on div "delay : 10000 , disableOnInteraction : false , } , slideToClickedSlide : true ,…" at bounding box center [390, 211] width 516 height 326
type textarea "});"
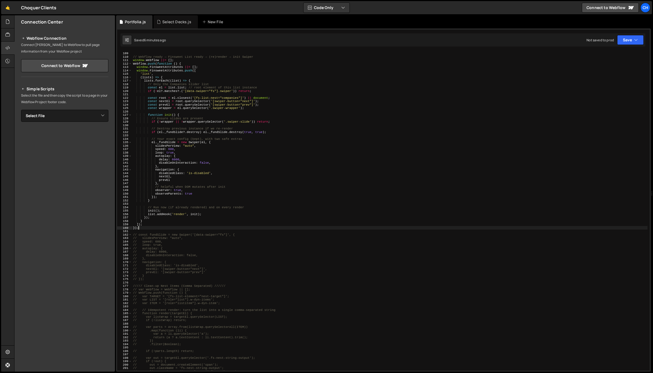
scroll to position [344, 0]
